Goal: Navigation & Orientation: Find specific page/section

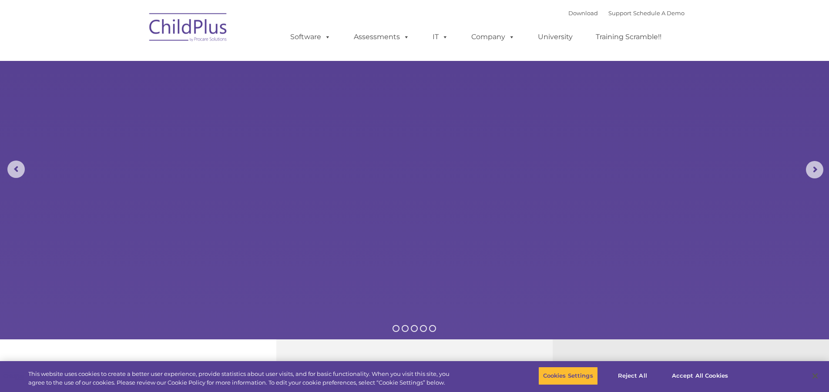
select select "MEDIUM"
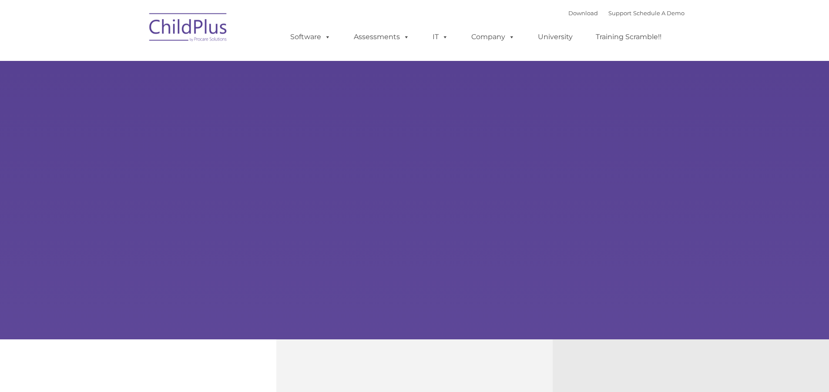
type input ""
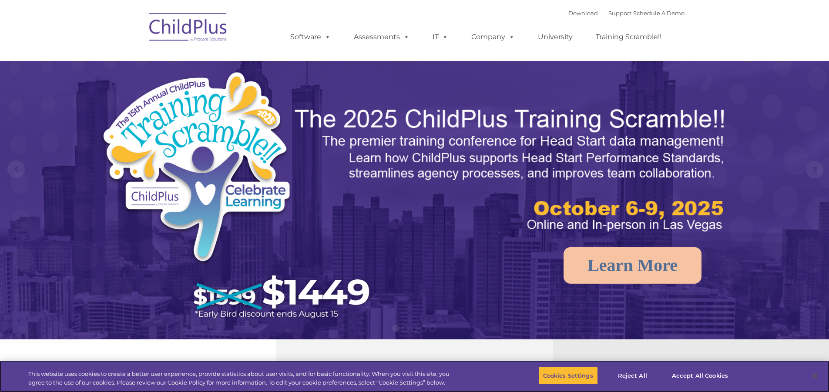
select select "MEDIUM"
click at [568, 15] on link "Download" at bounding box center [583, 13] width 30 height 7
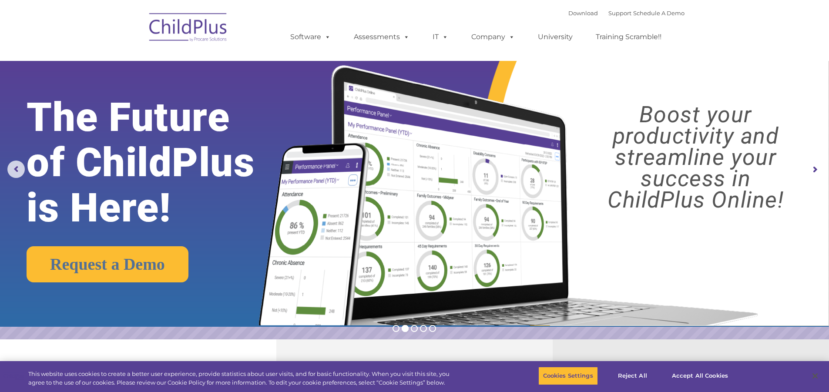
click at [258, 110] on rs-layer "The Future of ChildPlus is Here!" at bounding box center [159, 163] width 265 height 136
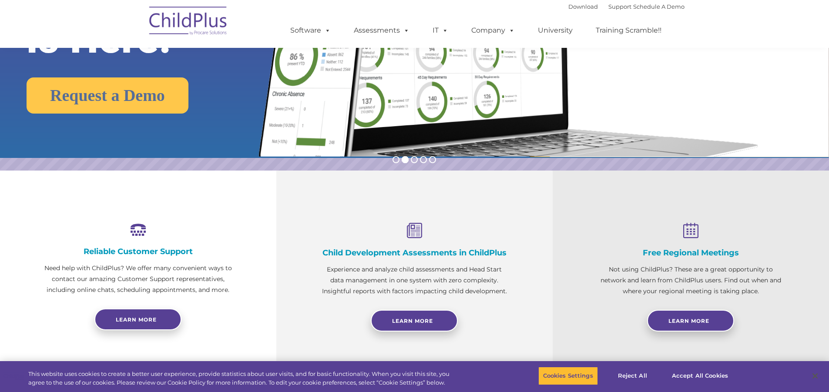
scroll to position [169, 0]
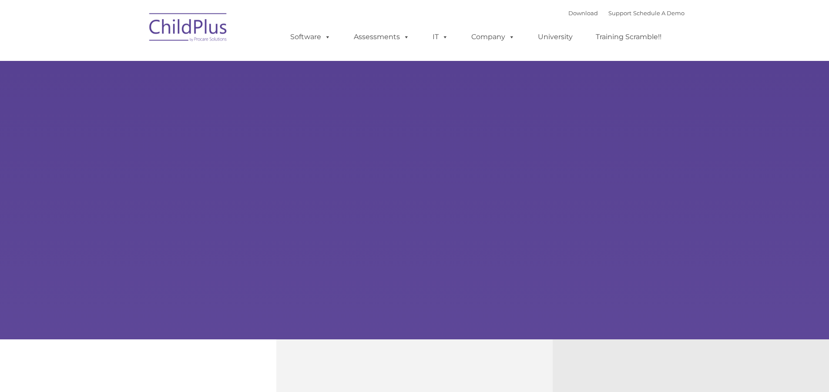
type input ""
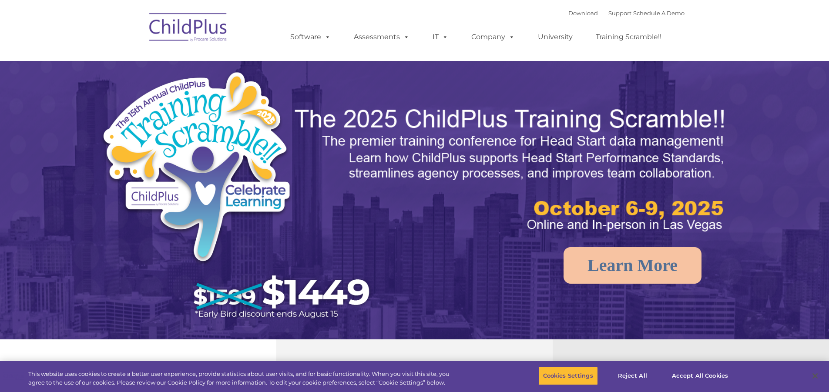
select select "MEDIUM"
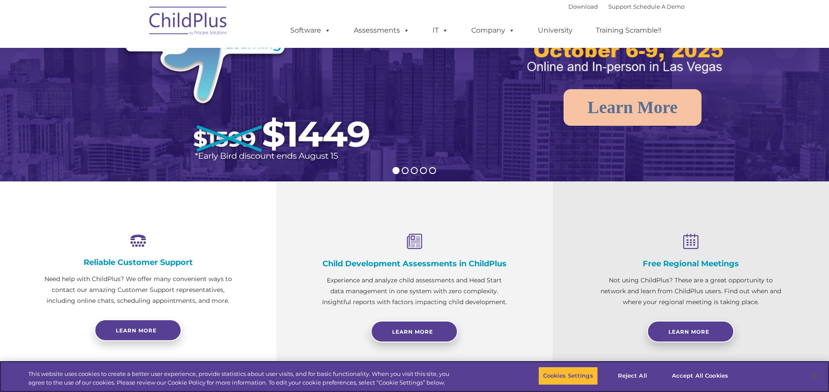
scroll to position [157, 0]
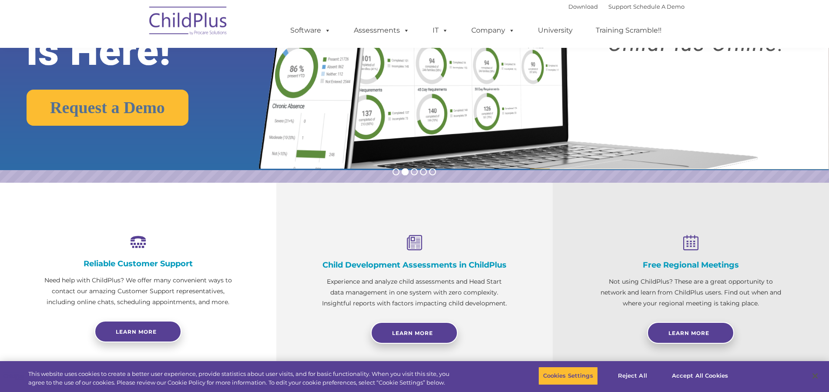
click at [413, 243] on icon at bounding box center [414, 243] width 189 height 17
